Goal: Task Accomplishment & Management: Manage account settings

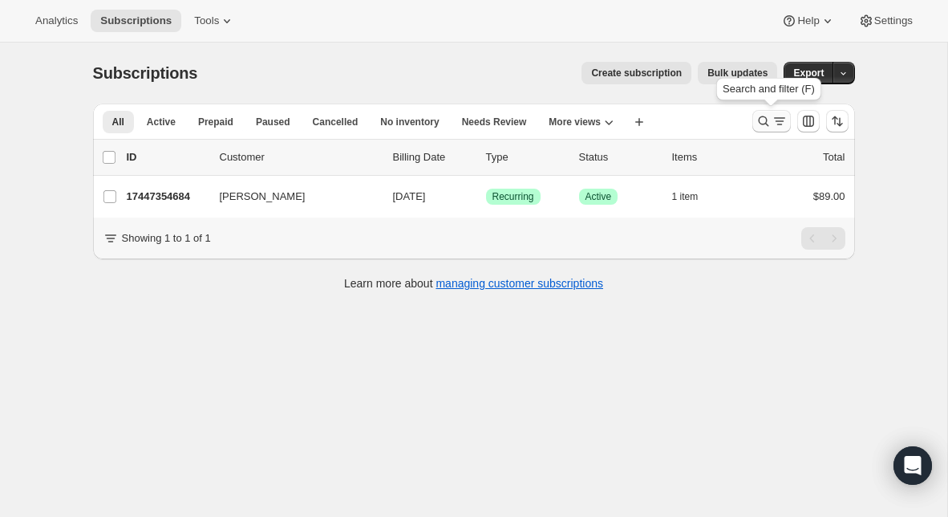
click at [772, 128] on icon "Search and filter results" at bounding box center [780, 121] width 16 height 16
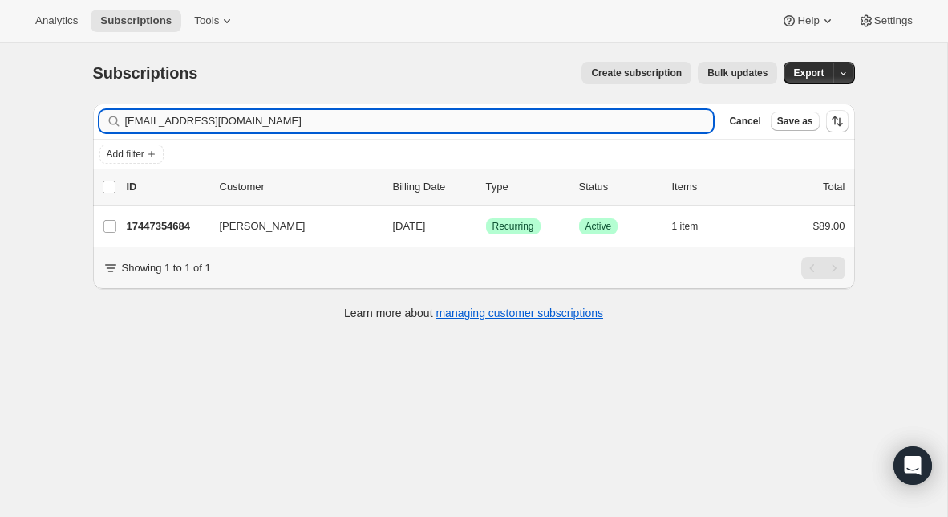
click at [402, 127] on input "[EMAIL_ADDRESS][DOMAIN_NAME]" at bounding box center [419, 121] width 589 height 22
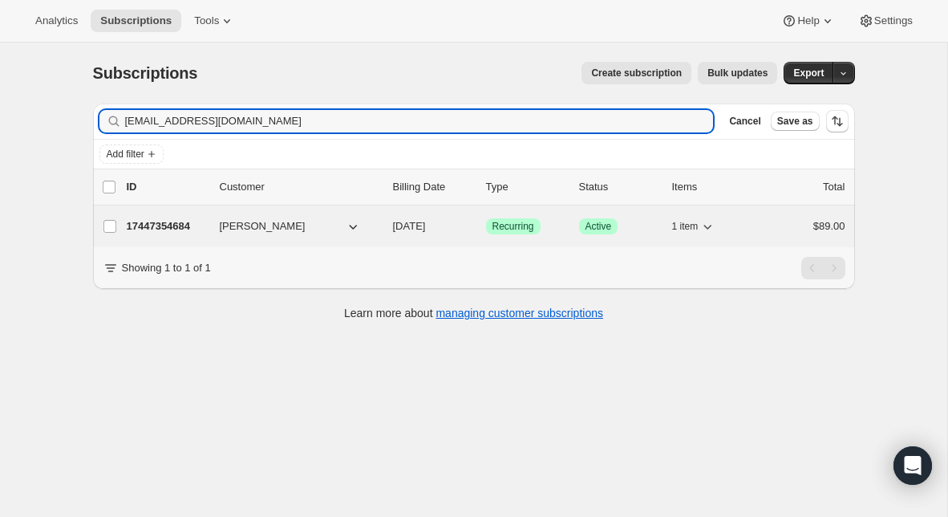
click at [178, 224] on p "17447354684" at bounding box center [167, 226] width 80 height 16
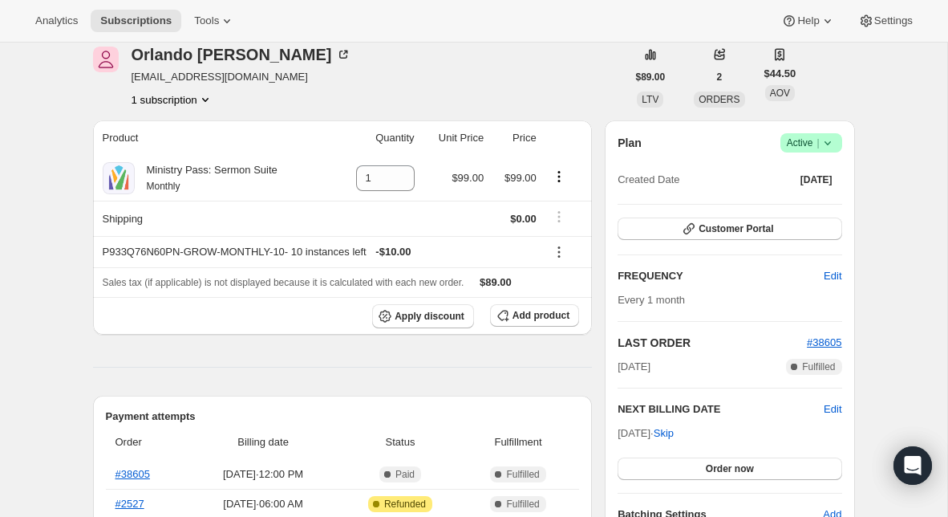
scroll to position [78, 0]
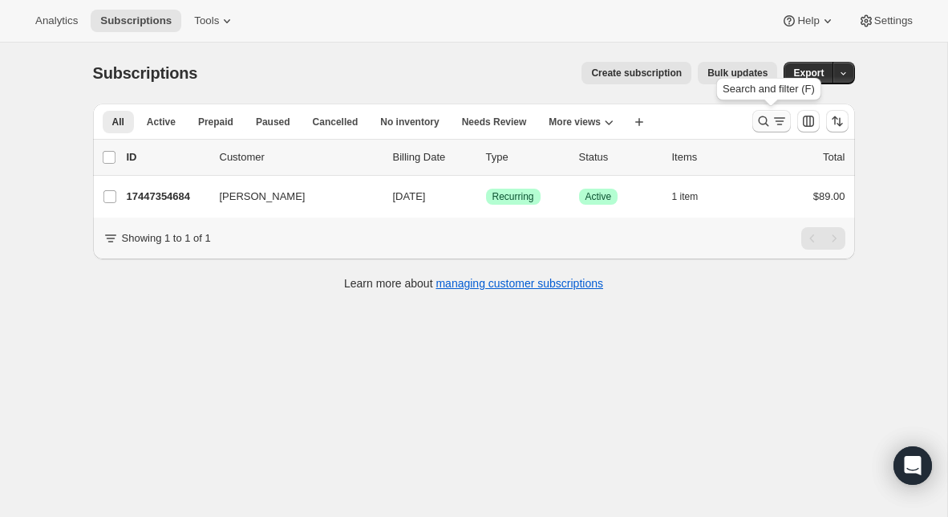
click at [756, 123] on icon "Search and filter results" at bounding box center [764, 121] width 16 height 16
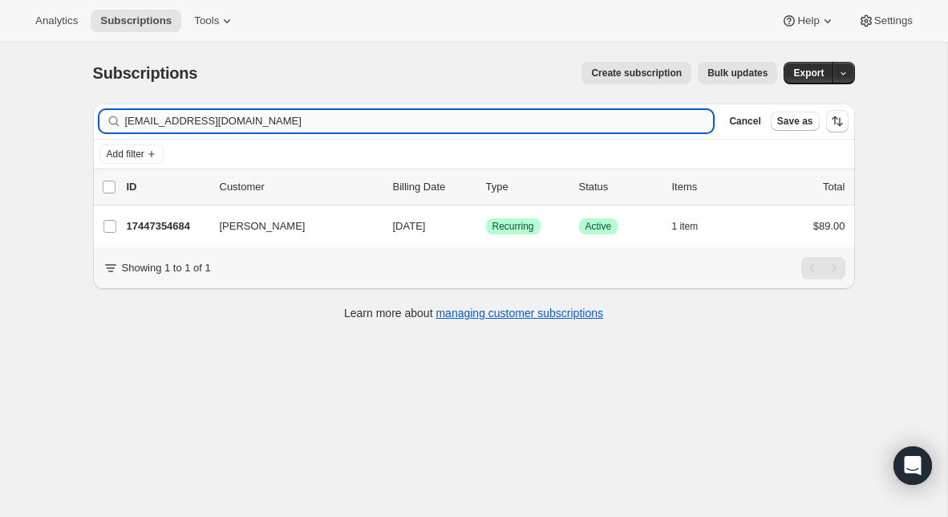
click at [395, 116] on input "[EMAIL_ADDRESS][DOMAIN_NAME]" at bounding box center [419, 121] width 589 height 22
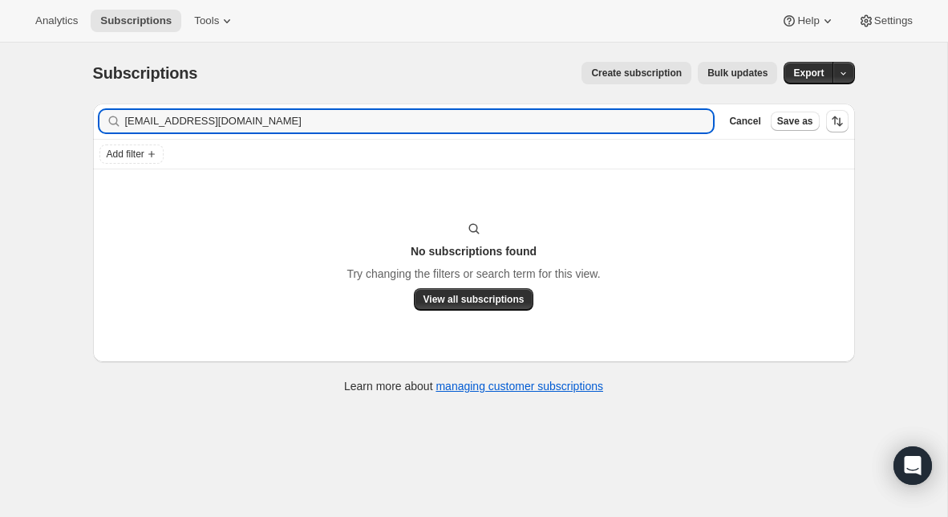
type input "[EMAIL_ADDRESS][DOMAIN_NAME]"
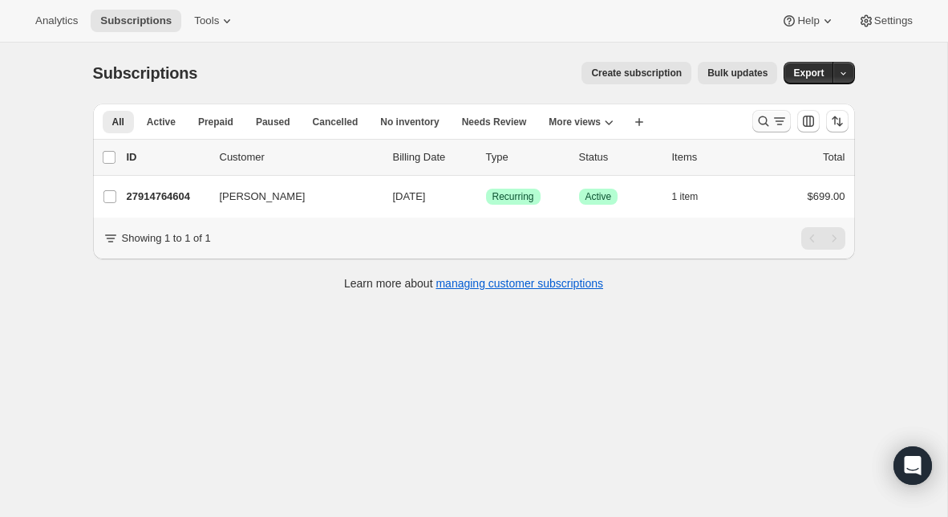
click at [767, 125] on icon "Search and filter results" at bounding box center [764, 121] width 16 height 16
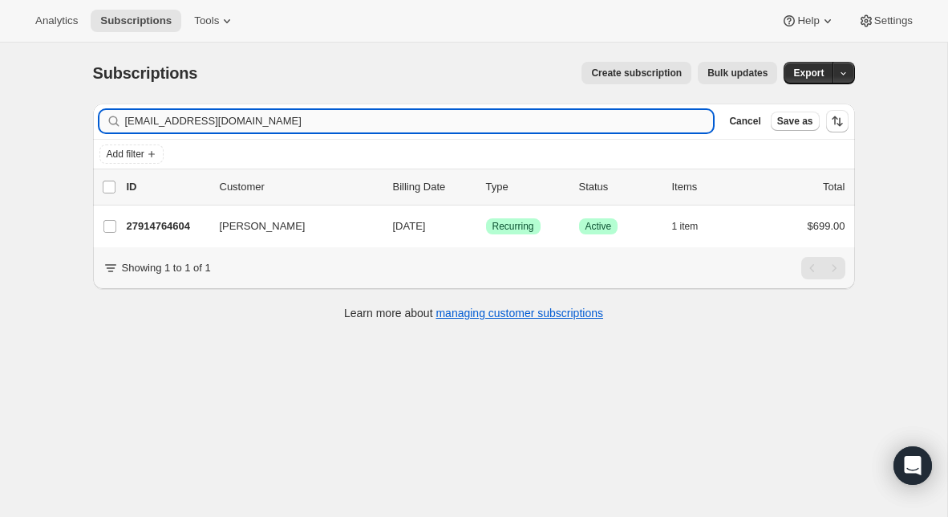
click at [391, 122] on input "office@gracenazcu.org" at bounding box center [419, 121] width 589 height 22
click at [391, 122] on input "[EMAIL_ADDRESS][DOMAIN_NAME]" at bounding box center [419, 121] width 589 height 22
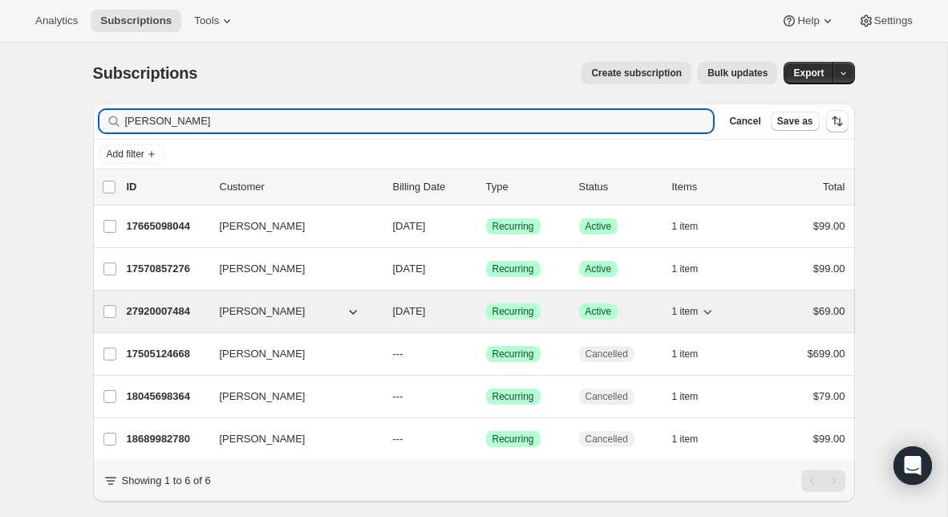
type input "kelley"
click at [172, 312] on p "27920007484" at bounding box center [167, 311] width 80 height 16
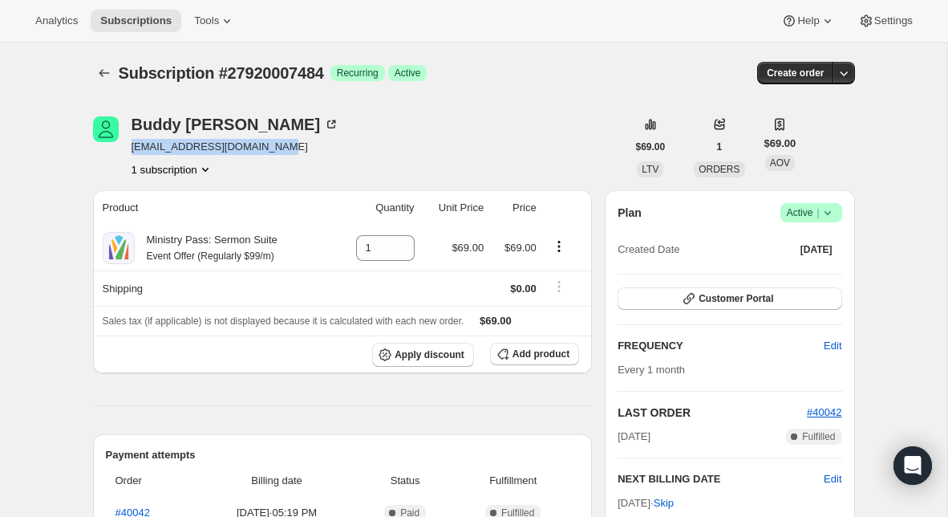
drag, startPoint x: 128, startPoint y: 143, endPoint x: 278, endPoint y: 148, distance: 150.1
click at [278, 148] on div "Buddy Kelley buddykelley@thefoundry.org 1 subscription" at bounding box center [359, 146] width 533 height 61
copy span "buddykelley@thefoundry.org"
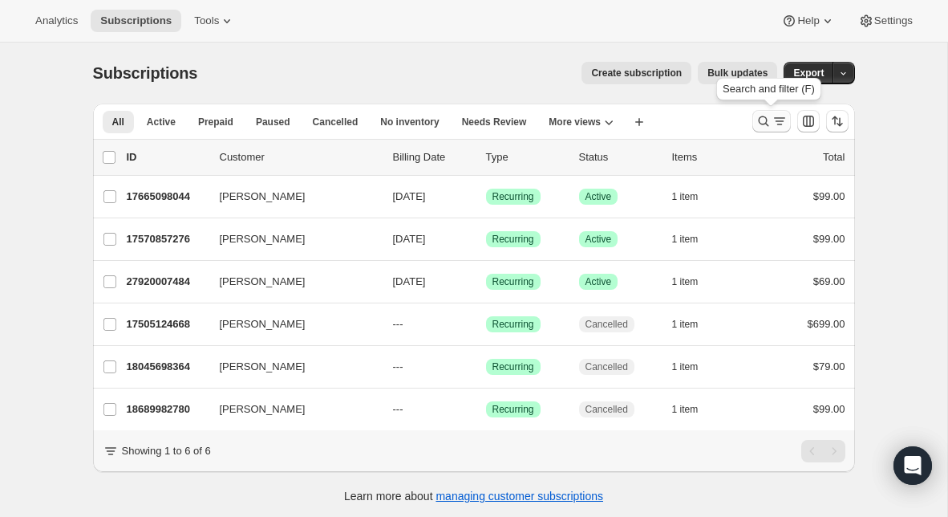
click at [758, 110] on button "Search and filter results" at bounding box center [771, 121] width 39 height 22
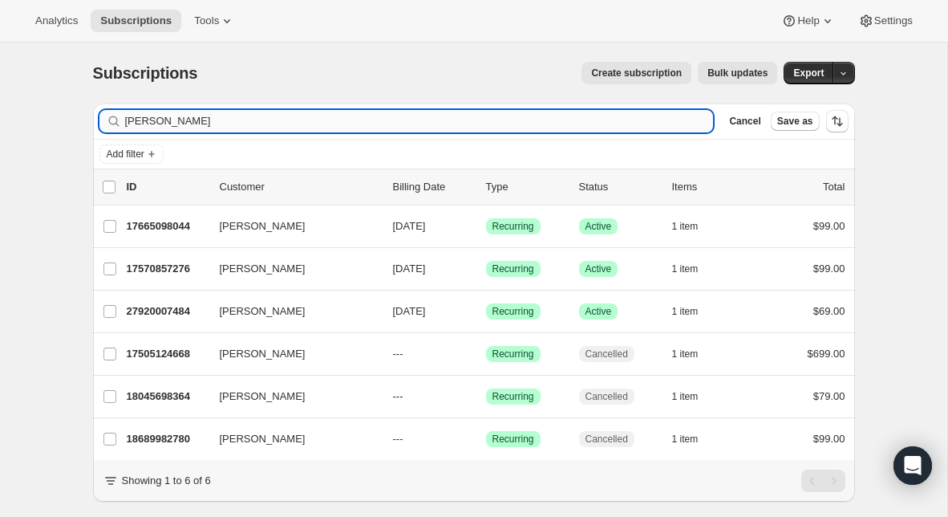
click at [405, 121] on input "kelley" at bounding box center [419, 121] width 589 height 22
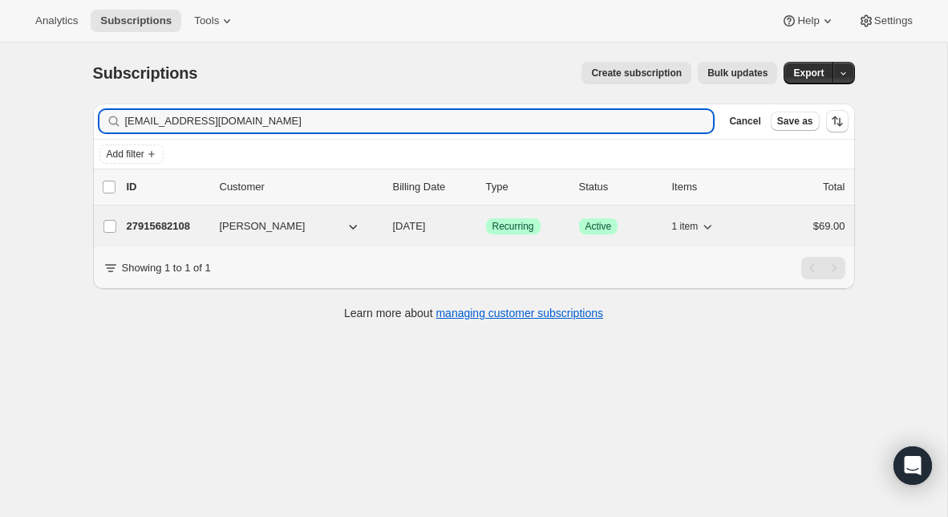
type input "caleb@rpcc.me"
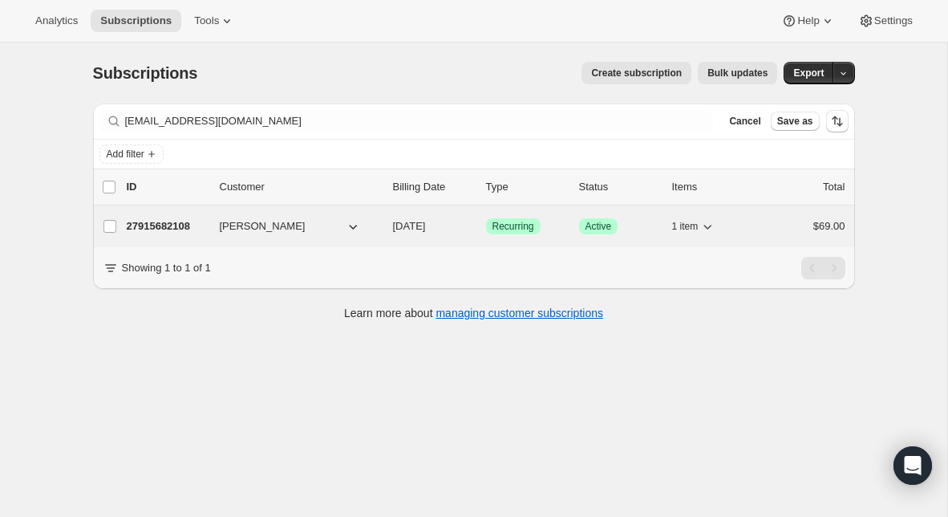
click at [165, 218] on p "27915682108" at bounding box center [167, 226] width 80 height 16
